Goal: Information Seeking & Learning: Find specific fact

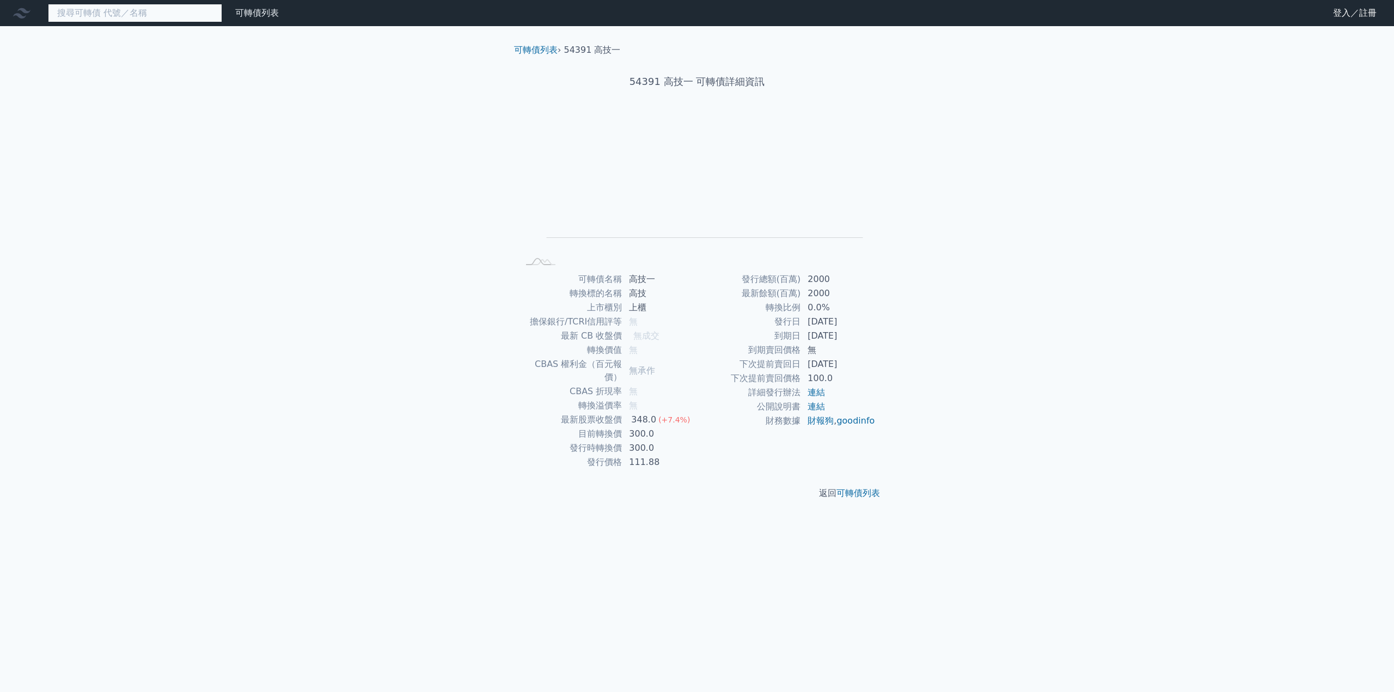
click at [154, 16] on input at bounding box center [135, 13] width 174 height 19
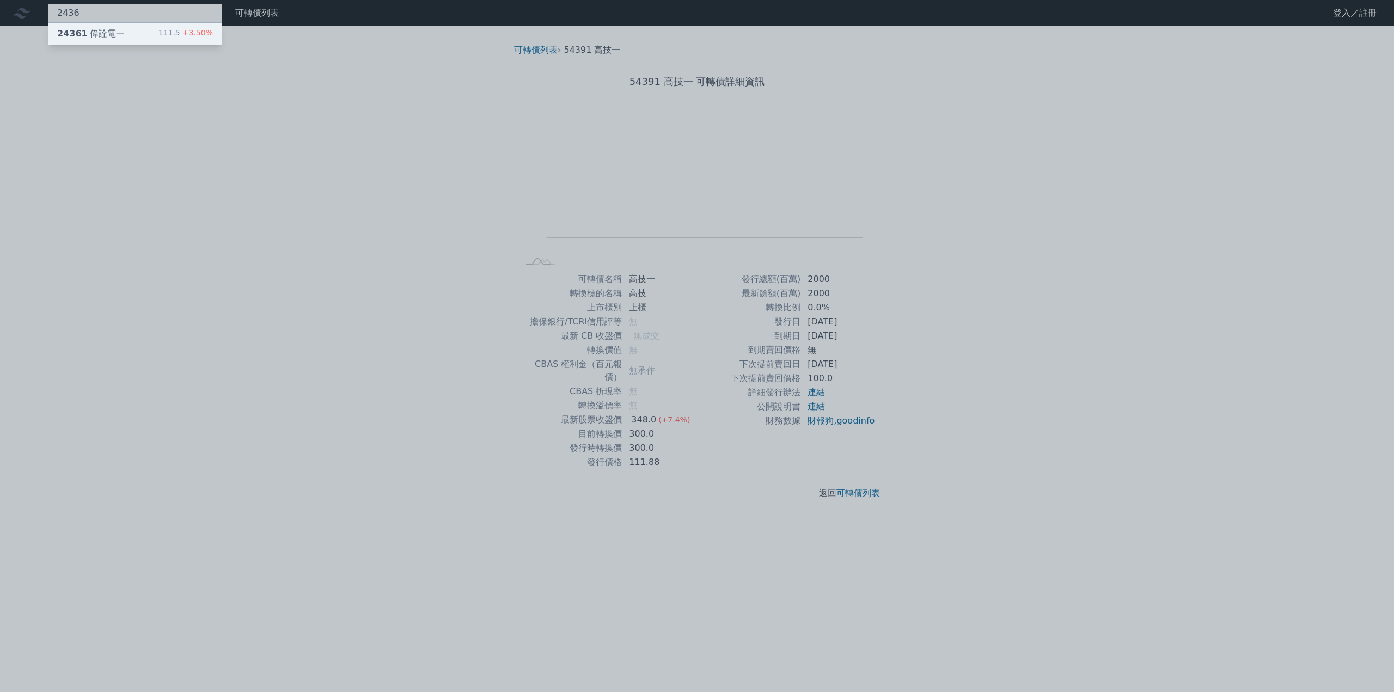
type input "2436"
click at [150, 38] on div "24361 偉詮電一 111.5 +3.50%" at bounding box center [134, 34] width 173 height 22
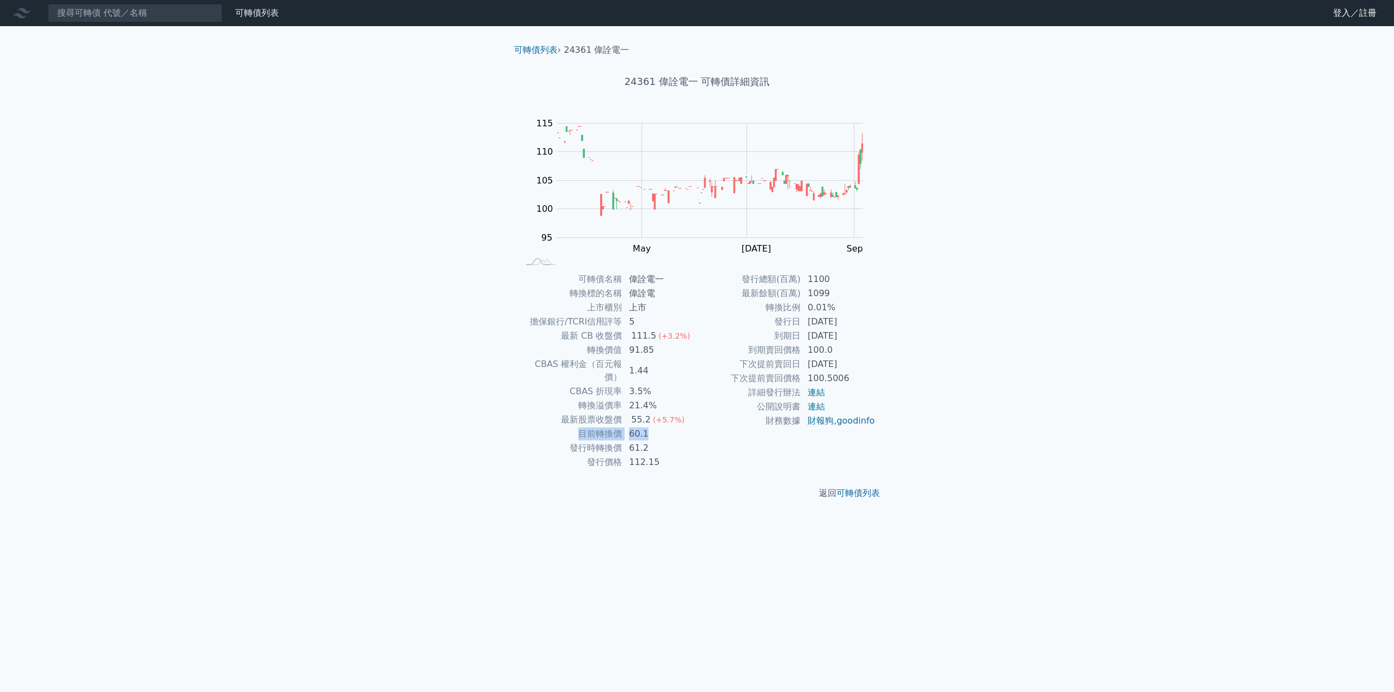
drag, startPoint x: 575, startPoint y: 420, endPoint x: 650, endPoint y: 420, distance: 75.1
click at [650, 427] on tr "目前轉換價 60.1" at bounding box center [607, 434] width 179 height 14
drag, startPoint x: 555, startPoint y: 408, endPoint x: 686, endPoint y: 425, distance: 131.8
click at [686, 425] on tbody "可轉債名稱 偉詮電一 轉換標的名稱 偉詮電 上市櫃別 上市 擔保銀行/TCRI信用評等 5 最新 CB 收盤價 111.5 (+3.2%) 轉換價值 91.8…" at bounding box center [607, 370] width 179 height 197
click at [686, 427] on td "60.1" at bounding box center [659, 434] width 75 height 14
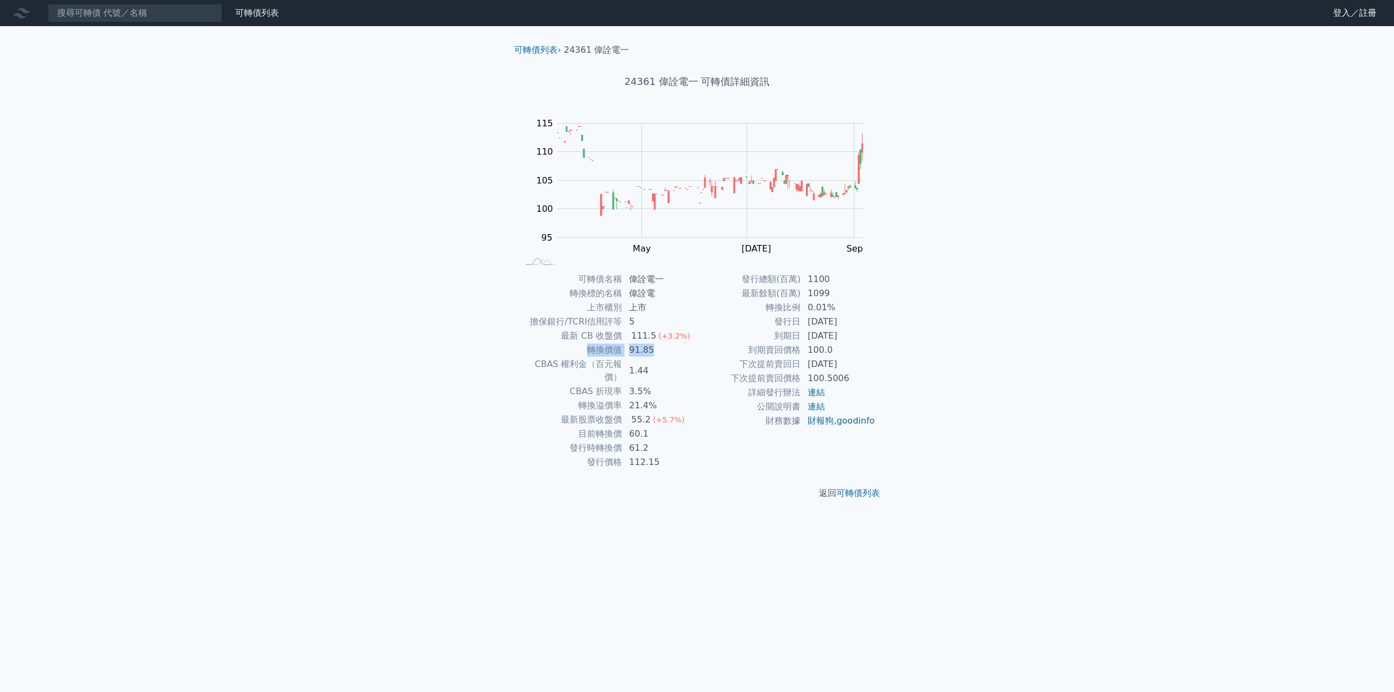
drag, startPoint x: 570, startPoint y: 346, endPoint x: 674, endPoint y: 348, distance: 104.6
click at [674, 348] on tr "轉換價值 91.85" at bounding box center [607, 350] width 179 height 14
click at [675, 348] on td "91.85" at bounding box center [659, 350] width 75 height 14
drag, startPoint x: 575, startPoint y: 422, endPoint x: 662, endPoint y: 427, distance: 87.8
click at [662, 427] on tr "目前轉換價 60.1" at bounding box center [607, 434] width 179 height 14
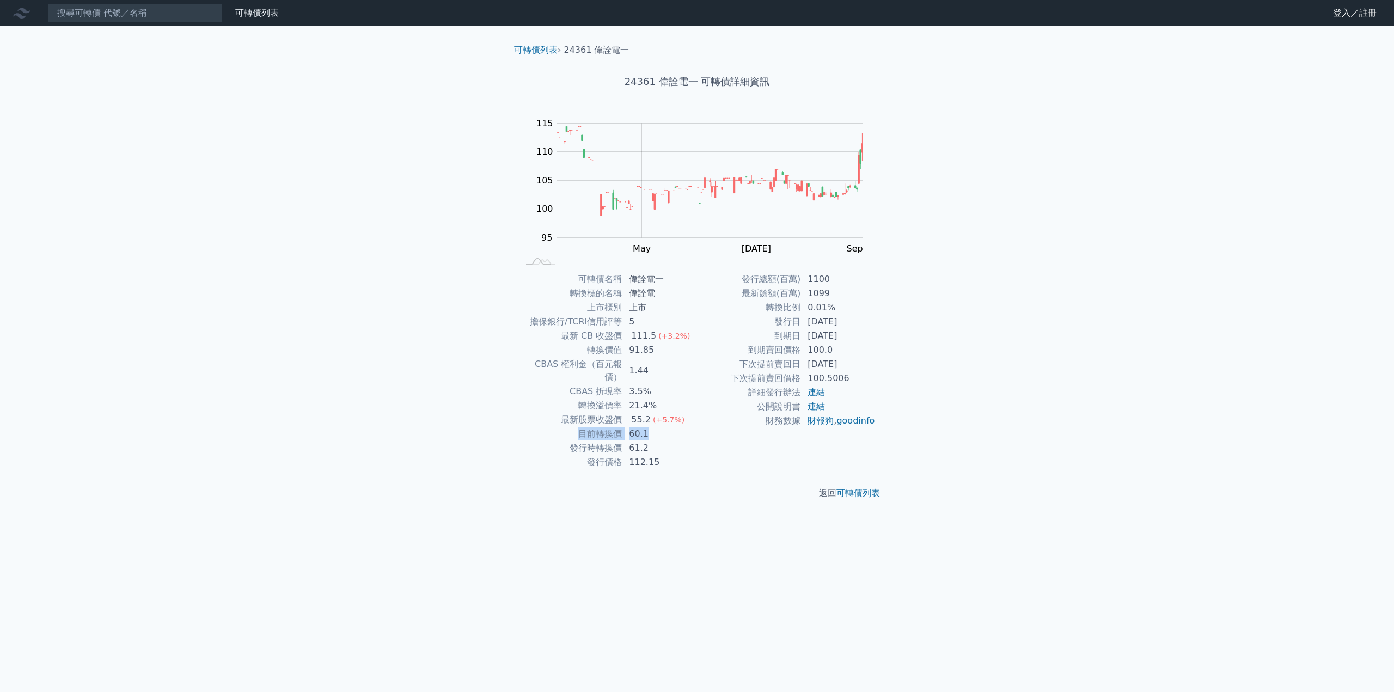
click at [662, 427] on td "60.1" at bounding box center [659, 434] width 75 height 14
drag, startPoint x: 586, startPoint y: 389, endPoint x: 686, endPoint y: 391, distance: 99.7
click at [686, 399] on tr "轉換溢價率 21.4%" at bounding box center [607, 406] width 179 height 14
click at [686, 399] on td "21.4%" at bounding box center [659, 406] width 75 height 14
